Goal: Check status: Check status

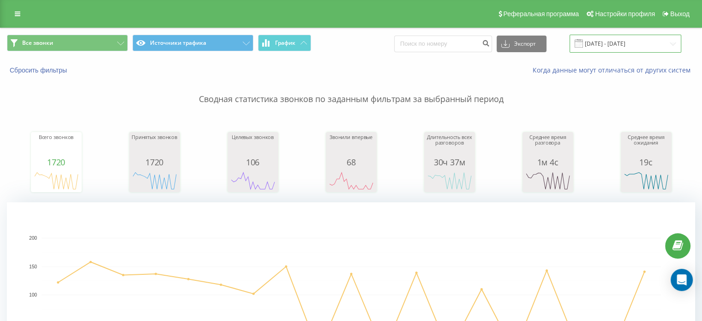
click at [614, 43] on input "[DATE] - [DATE]" at bounding box center [625, 44] width 112 height 18
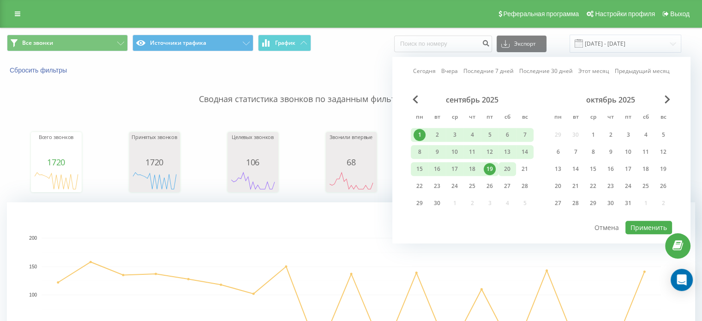
click at [512, 167] on div "20" at bounding box center [507, 169] width 12 height 12
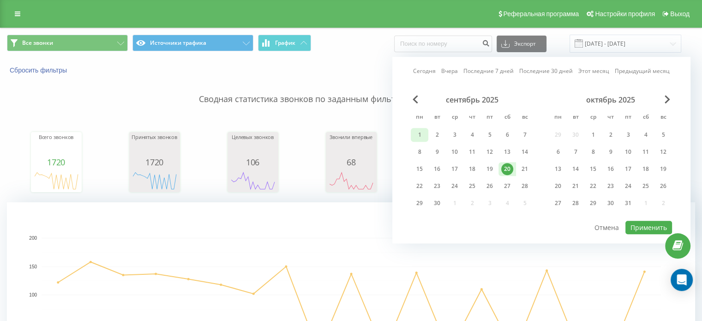
click at [420, 134] on div "1" at bounding box center [419, 135] width 12 height 12
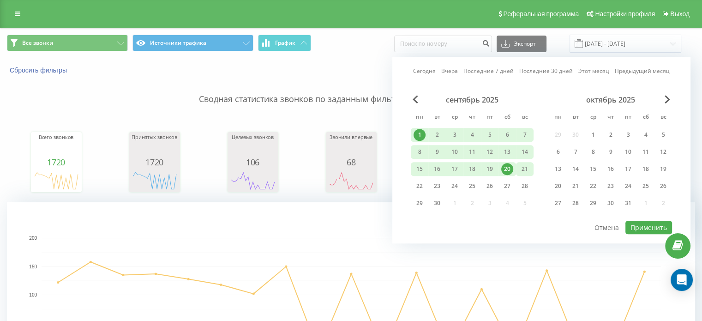
click at [520, 168] on div "21" at bounding box center [524, 169] width 12 height 12
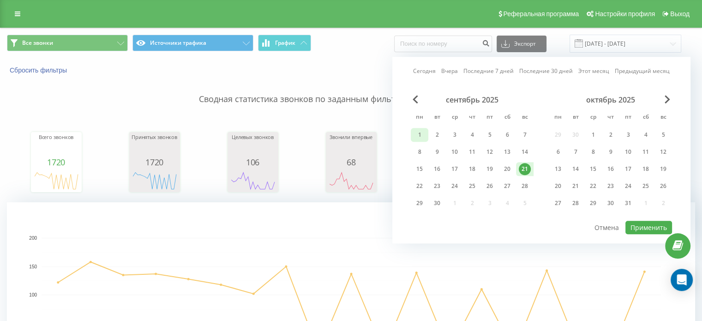
click at [417, 134] on div "1" at bounding box center [419, 135] width 12 height 12
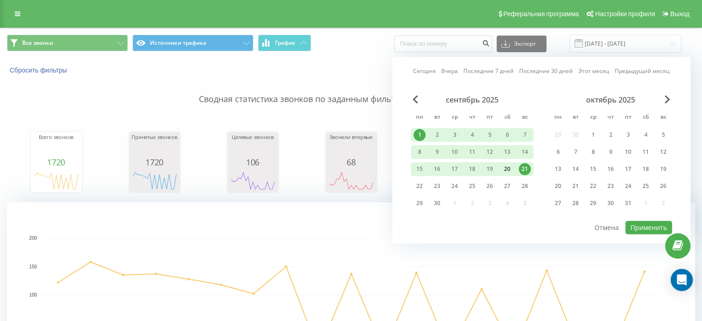
click at [509, 164] on div "20" at bounding box center [507, 169] width 12 height 12
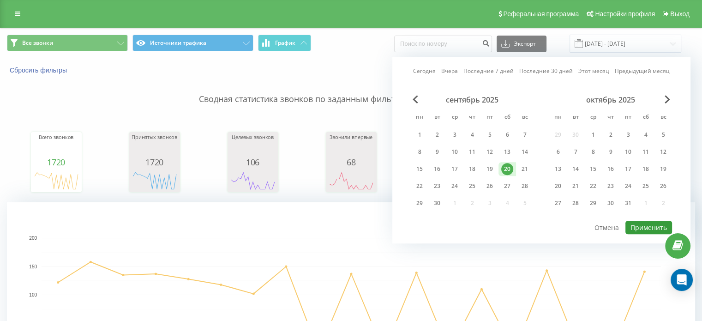
click at [640, 225] on button "Применить" at bounding box center [648, 226] width 47 height 13
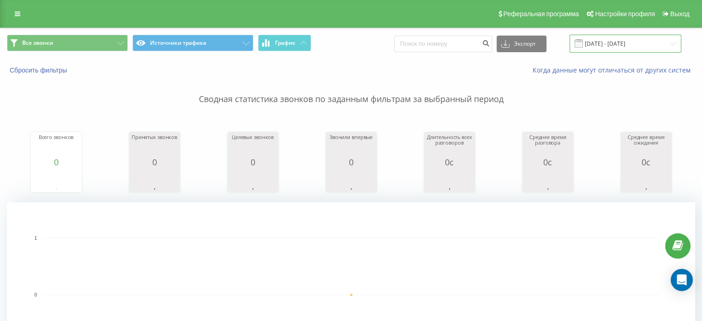
click at [629, 50] on input "[DATE] - [DATE]" at bounding box center [625, 44] width 112 height 18
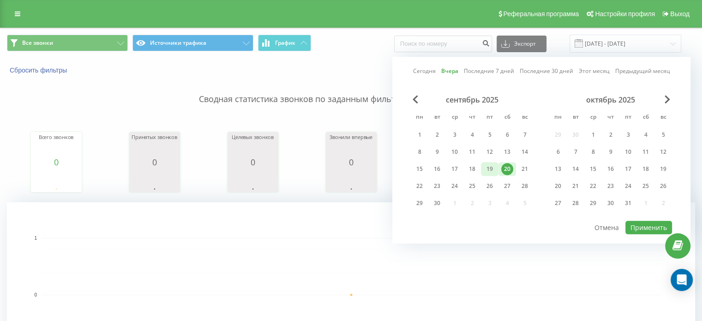
click at [493, 163] on div "19" at bounding box center [489, 169] width 12 height 12
click at [632, 226] on button "Применить" at bounding box center [648, 226] width 47 height 13
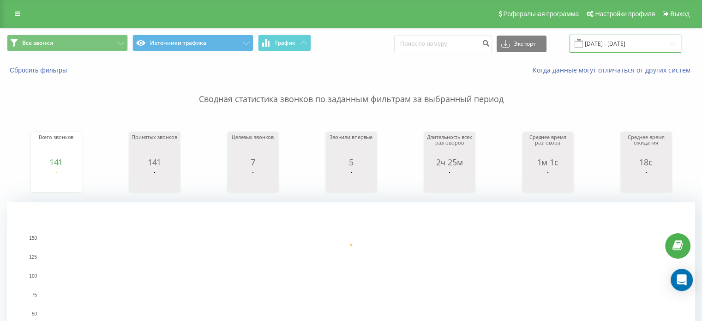
click at [627, 43] on input "[DATE] - [DATE]" at bounding box center [625, 44] width 112 height 18
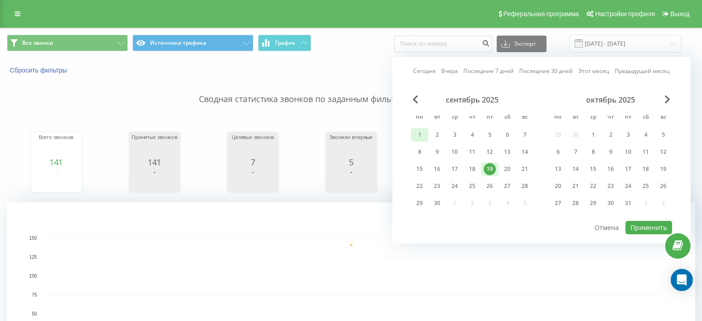
click at [418, 135] on div "1" at bounding box center [419, 135] width 12 height 12
click at [526, 166] on div "21" at bounding box center [524, 169] width 12 height 12
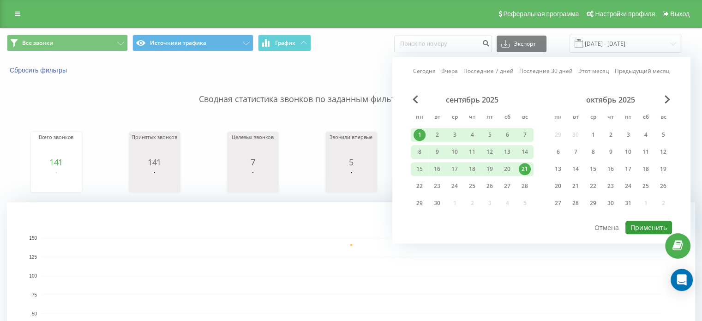
click at [661, 225] on button "Применить" at bounding box center [648, 226] width 47 height 13
type input "[DATE] - [DATE]"
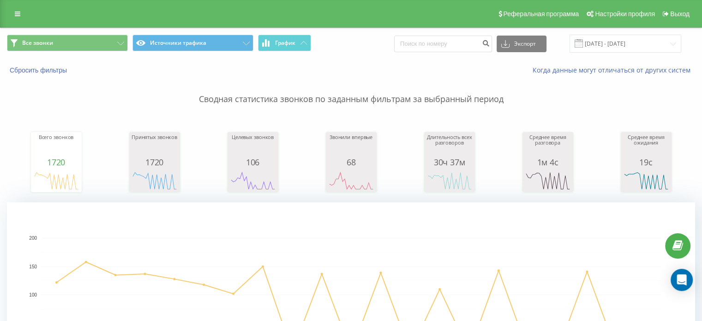
click at [292, 57] on div "Все звонки Источники трафика График Экспорт .csv .xls .xlsx [DATE] - [DATE]" at bounding box center [350, 43] width 701 height 31
